Goal: Information Seeking & Learning: Check status

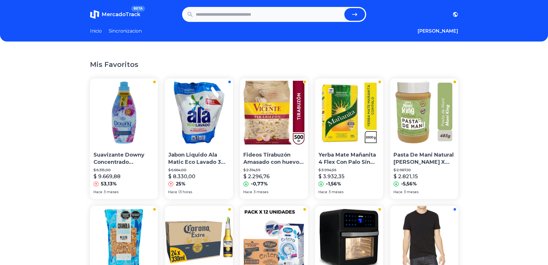
click at [209, 128] on img at bounding box center [199, 112] width 68 height 68
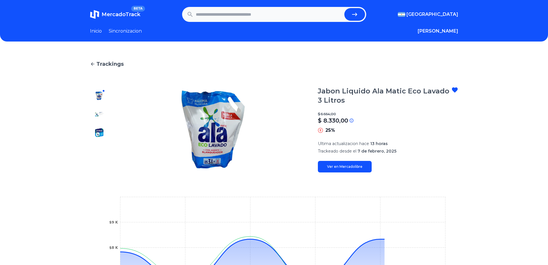
click at [341, 175] on main "Trackings Jabon Liquido Ala Matic Eco Lavado 3 Litros $ 6.664,00 $ 8.330,00 Si …" at bounding box center [274, 198] width 369 height 276
click at [337, 161] on link "Ver en Mercadolibre" at bounding box center [345, 167] width 54 height 12
click at [119, 13] on span "MercadoTrack" at bounding box center [121, 14] width 39 height 6
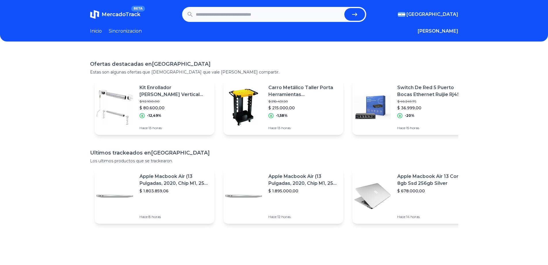
click at [413, 88] on p "Switch De Red 5 Puerto Bocas Ethernet Ruijie Rj45 1000 Mbps" at bounding box center [433, 91] width 70 height 14
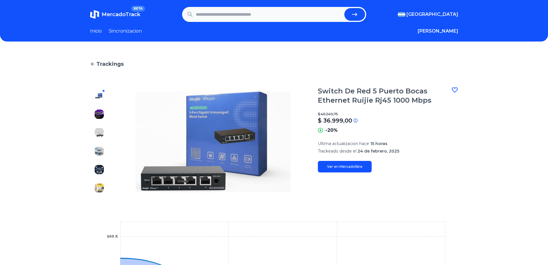
click at [356, 166] on link "Ver en Mercadolibre" at bounding box center [345, 167] width 54 height 12
